Goal: Task Accomplishment & Management: Use online tool/utility

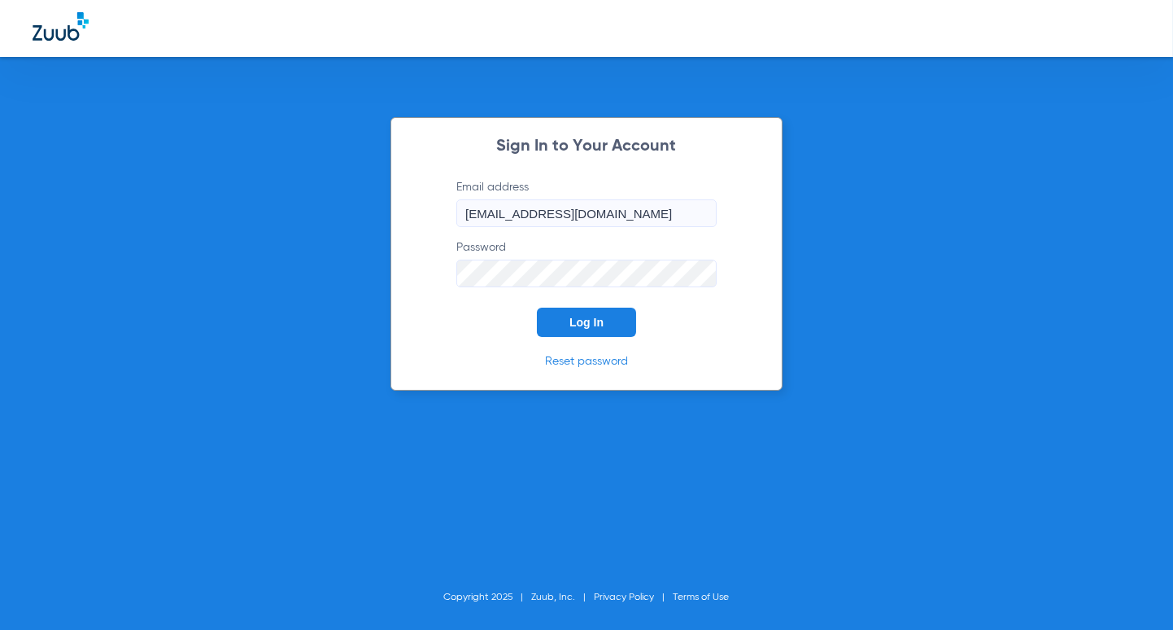
click at [579, 324] on span "Log In" at bounding box center [587, 322] width 34 height 13
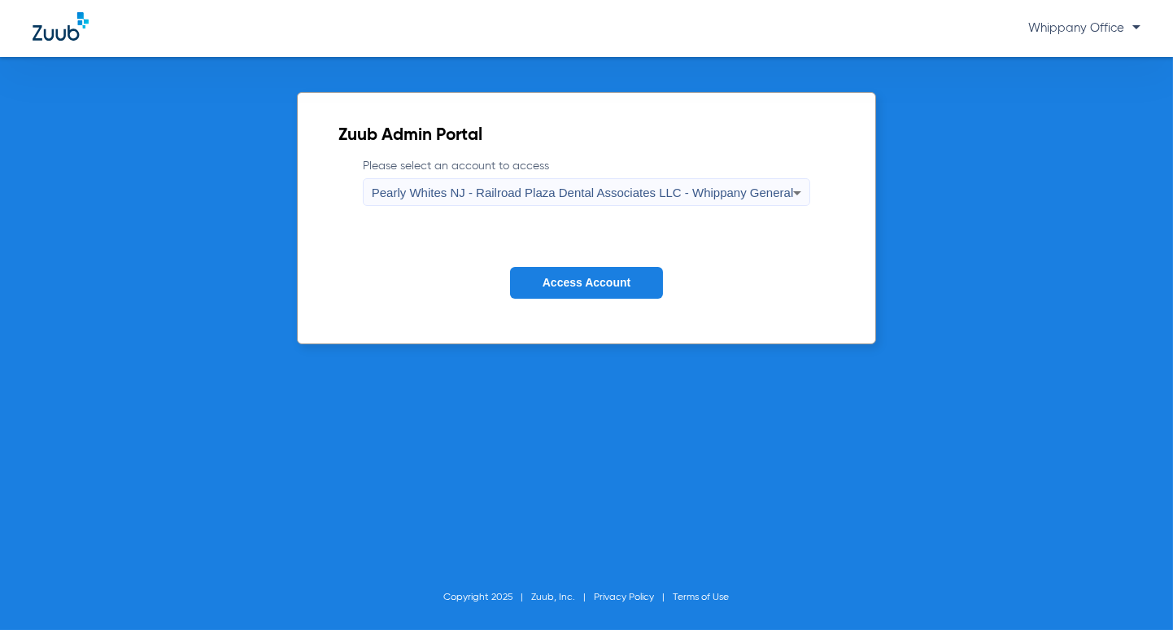
click at [736, 197] on span "Pearly Whites NJ - Railroad Plaza Dental Associates LLC - Whippany General" at bounding box center [583, 193] width 422 height 14
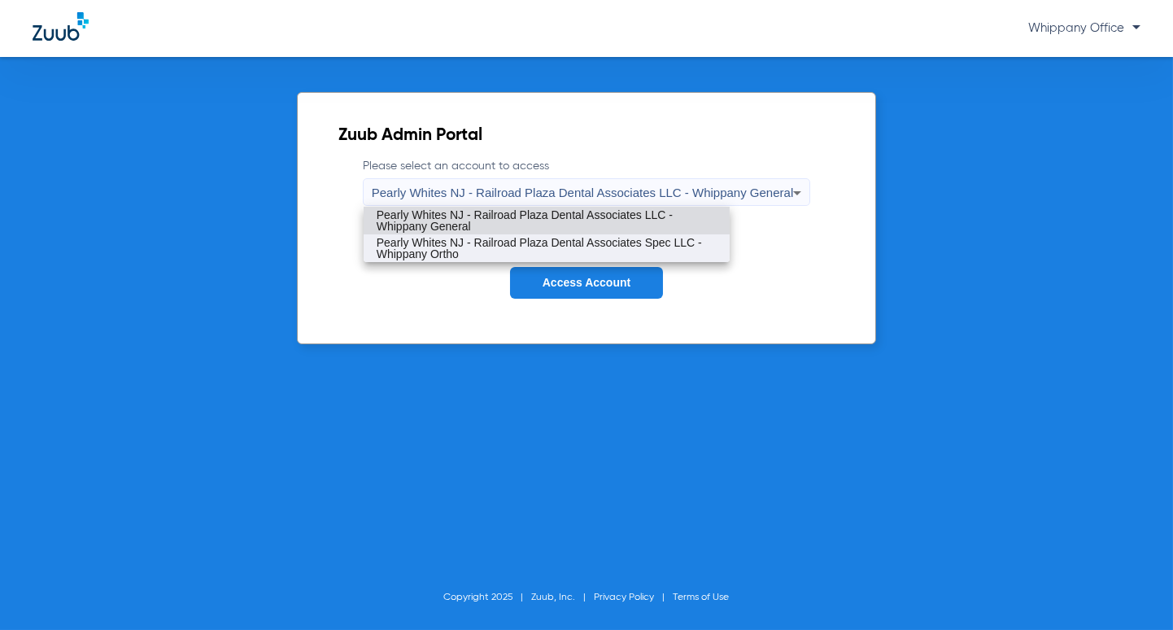
click at [693, 240] on span "Pearly Whites NJ - Railroad Plaza Dental Associates Spec LLC - Whippany Ortho" at bounding box center [547, 248] width 340 height 23
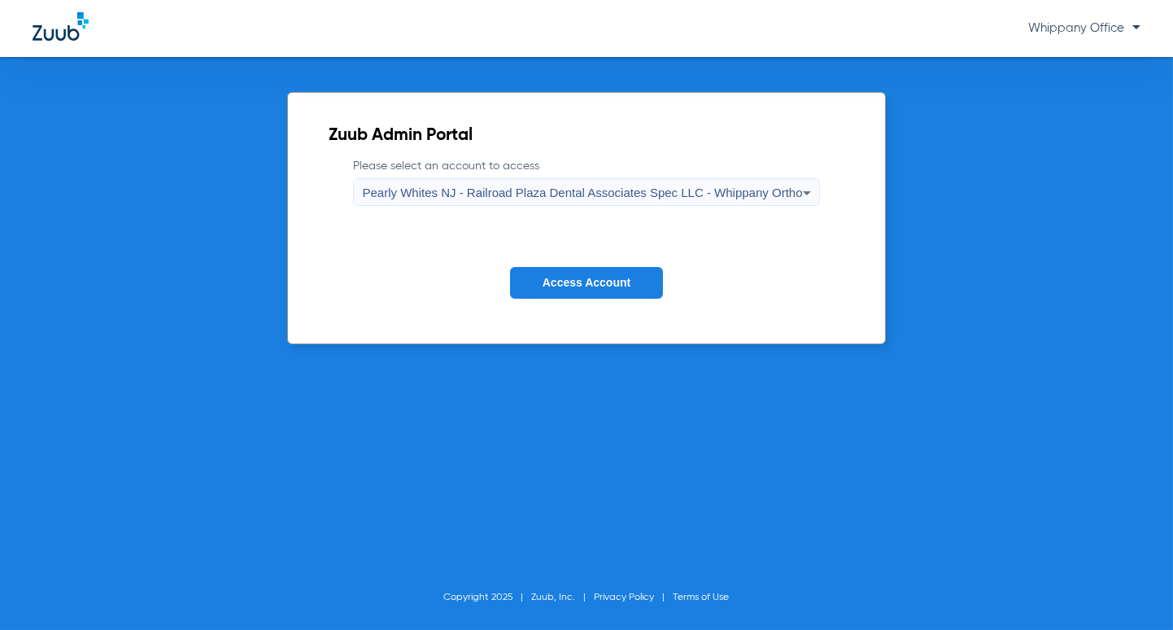
click at [579, 284] on span "Access Account" at bounding box center [587, 282] width 88 height 13
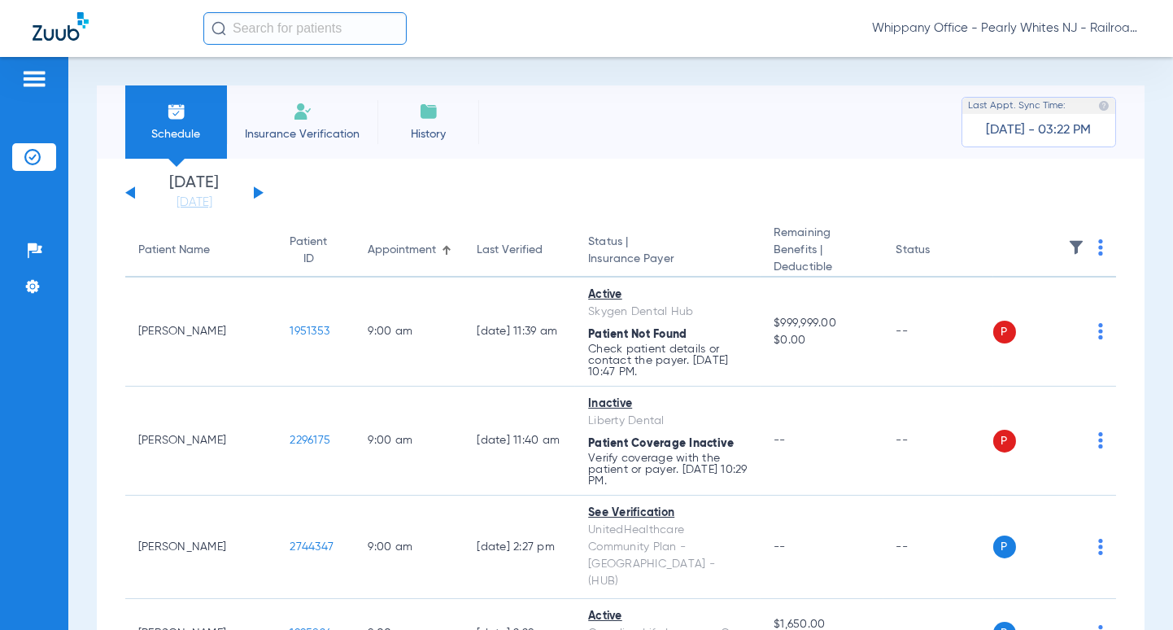
click at [257, 189] on button at bounding box center [259, 192] width 10 height 12
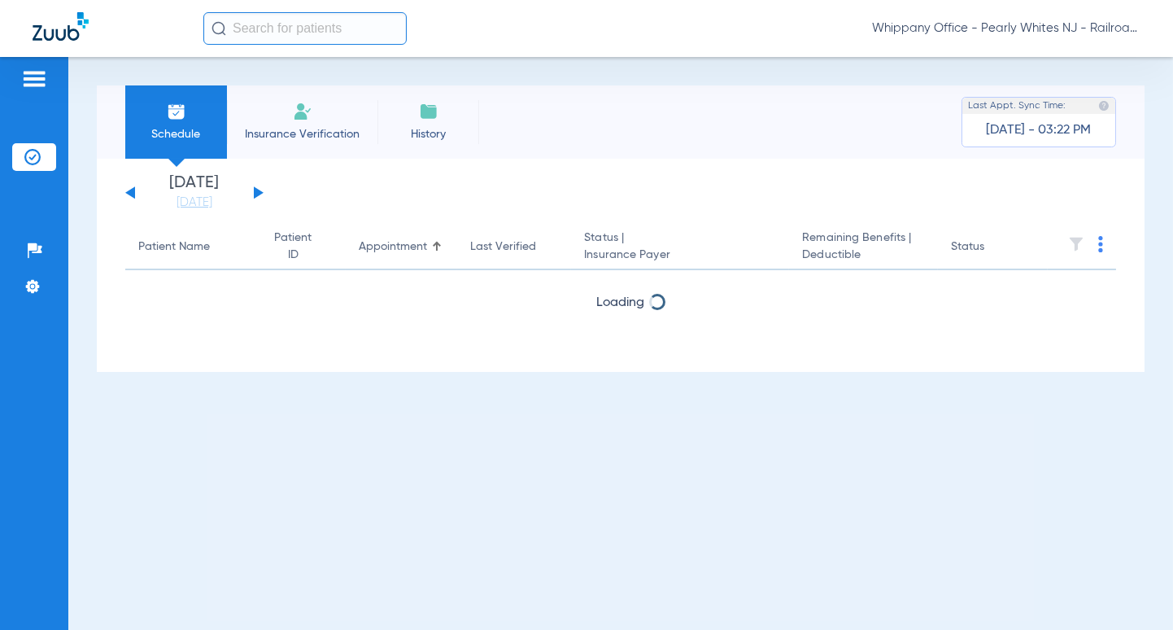
click at [257, 189] on button at bounding box center [259, 192] width 10 height 12
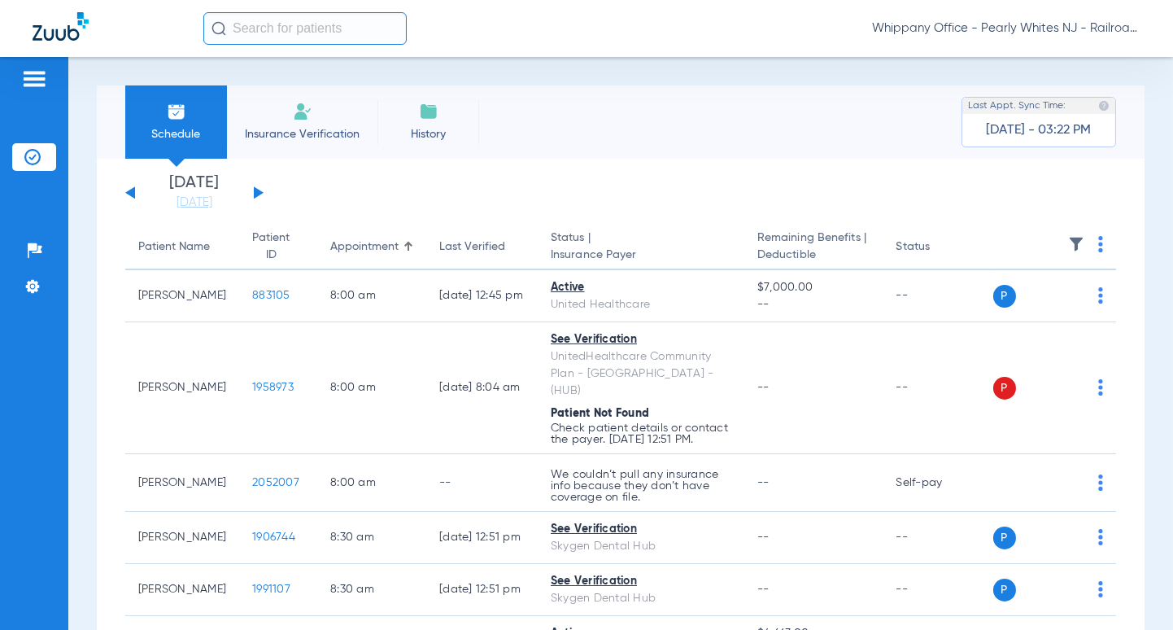
click at [1098, 241] on img at bounding box center [1100, 244] width 5 height 16
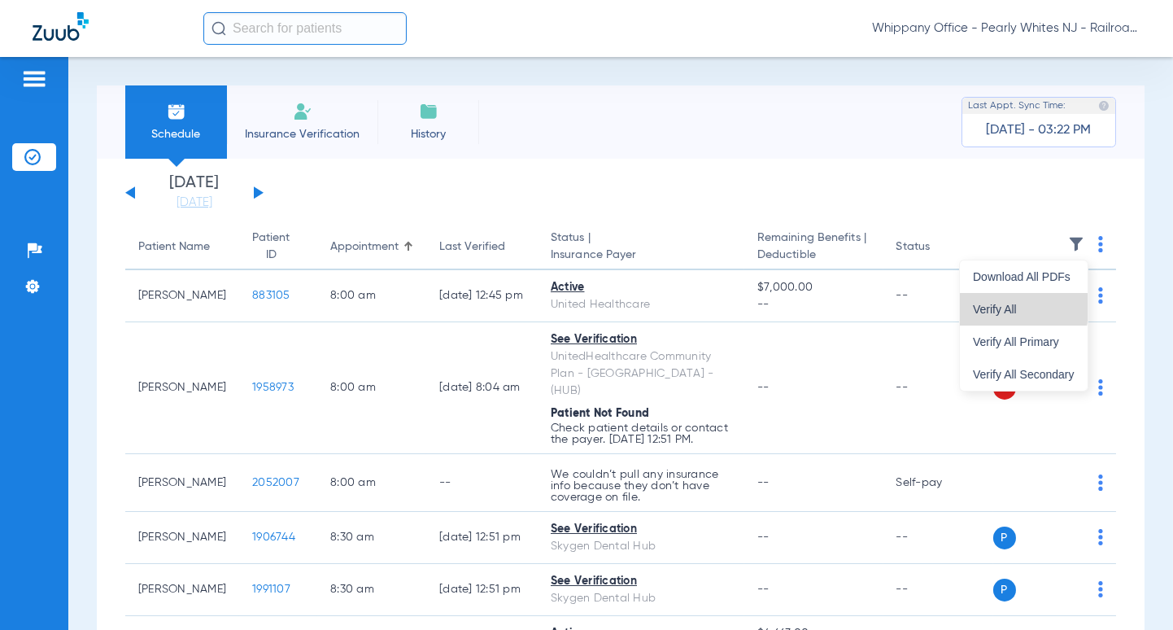
click at [993, 303] on span "Verify All" at bounding box center [1024, 308] width 102 height 11
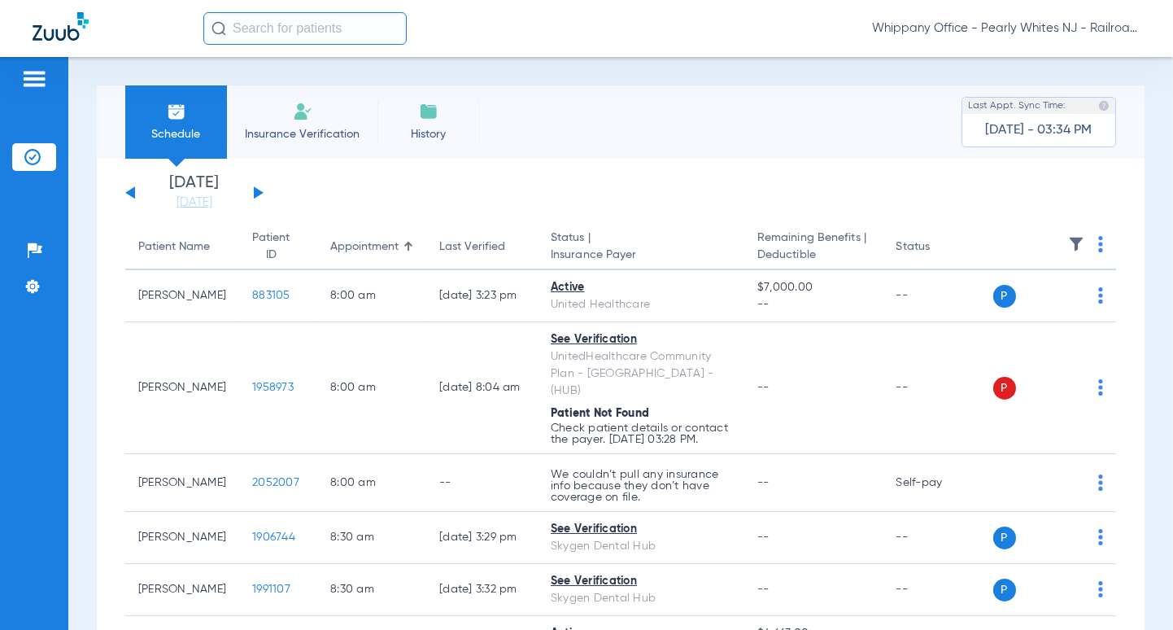
click at [1098, 244] on img at bounding box center [1100, 244] width 5 height 16
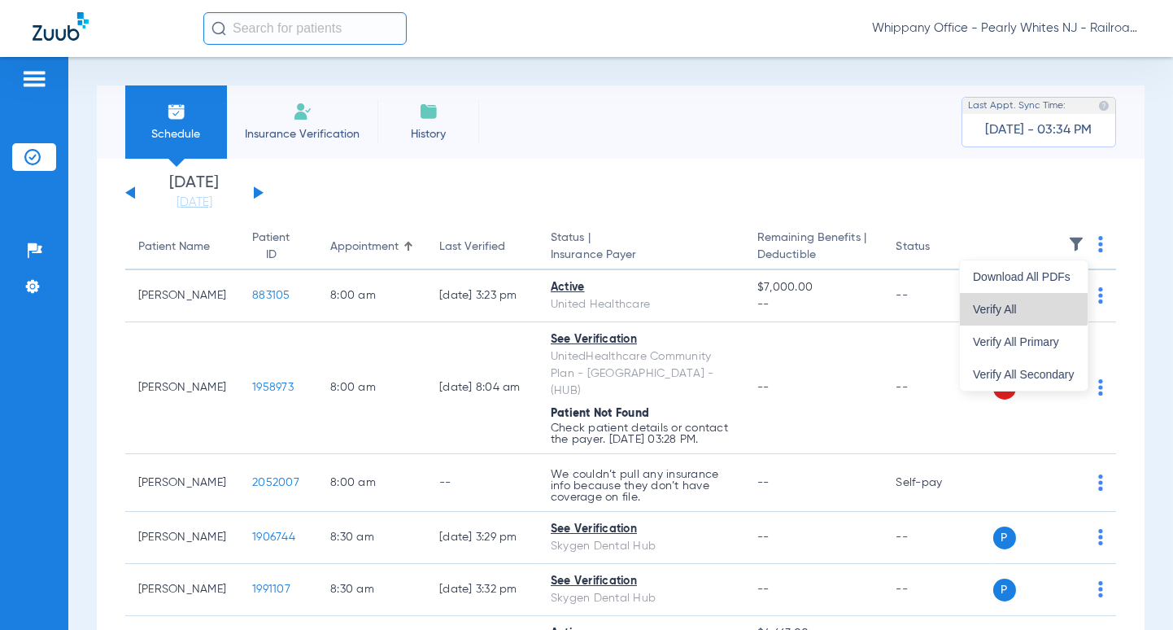
click at [1021, 297] on button "Verify All" at bounding box center [1024, 309] width 128 height 33
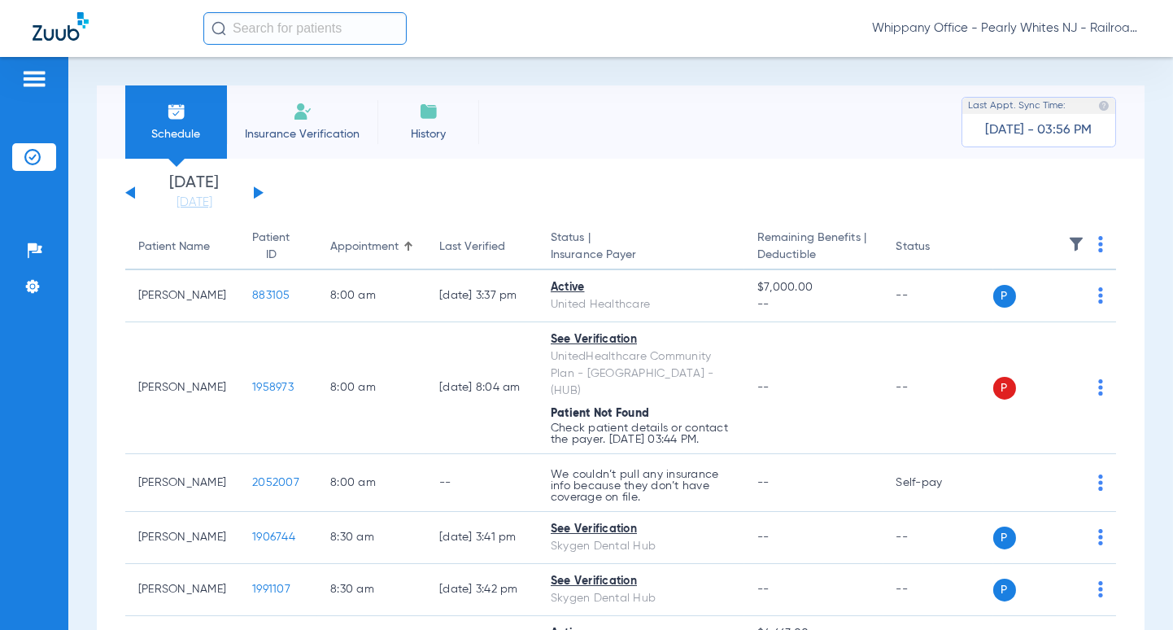
click at [1098, 249] on img at bounding box center [1100, 244] width 5 height 16
click at [995, 304] on span "Verify All" at bounding box center [1024, 308] width 102 height 11
